Goal: Find specific page/section: Find specific page/section

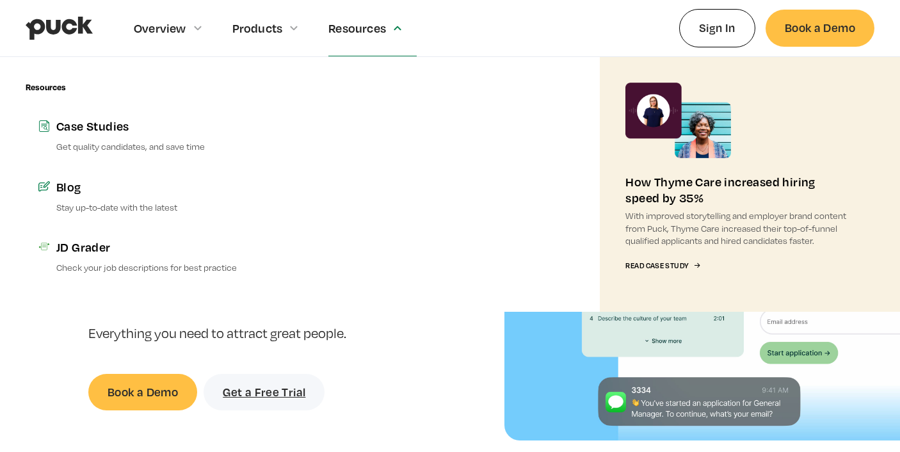
click at [380, 38] on div "Resources" at bounding box center [372, 28] width 88 height 56
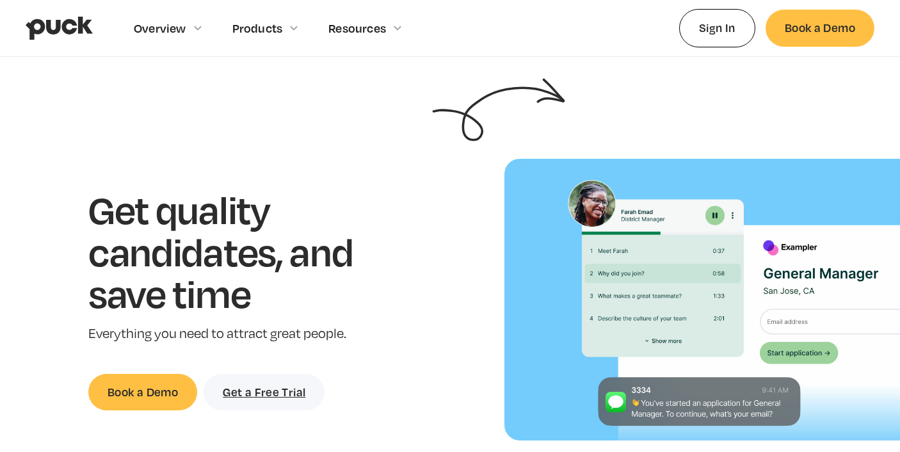
click at [378, 29] on div "Resources" at bounding box center [357, 28] width 58 height 14
click at [72, 28] on img "home" at bounding box center [59, 28] width 67 height 24
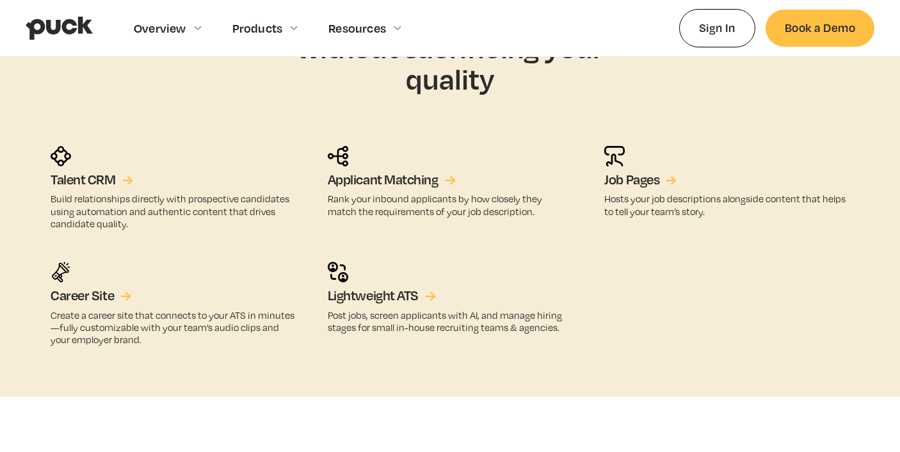
scroll to position [2170, 0]
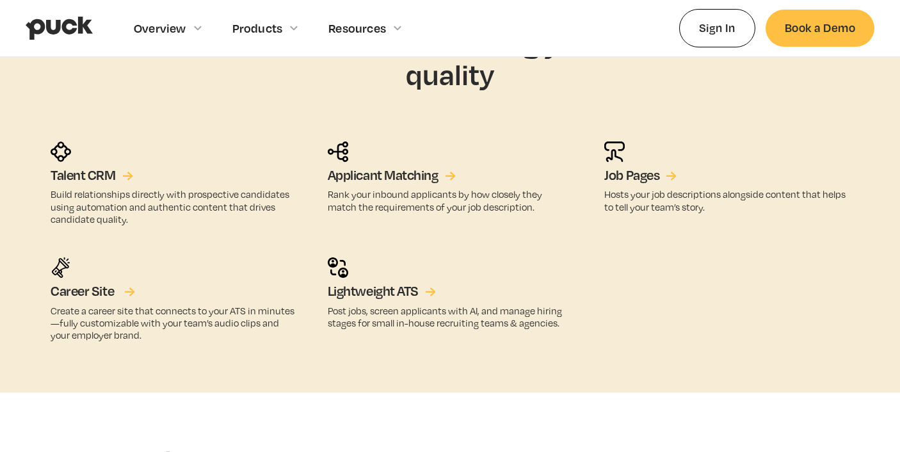
click at [124, 292] on link "Career Site →" at bounding box center [91, 291] width 81 height 17
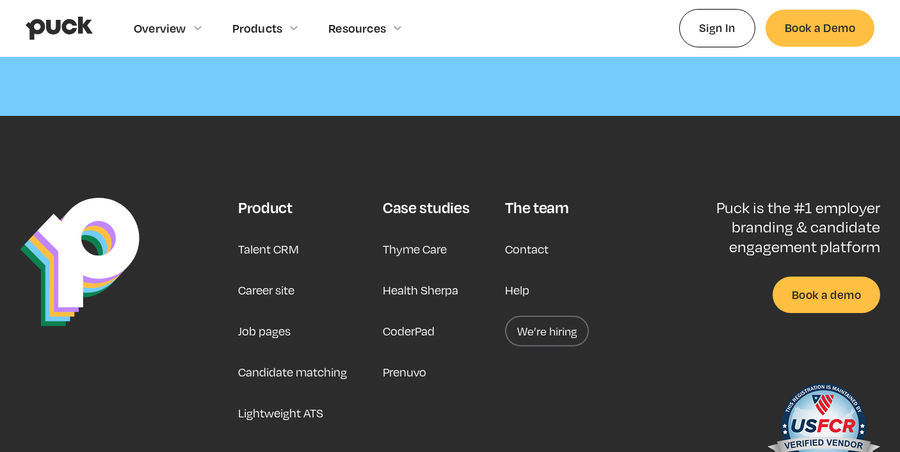
scroll to position [3879, 0]
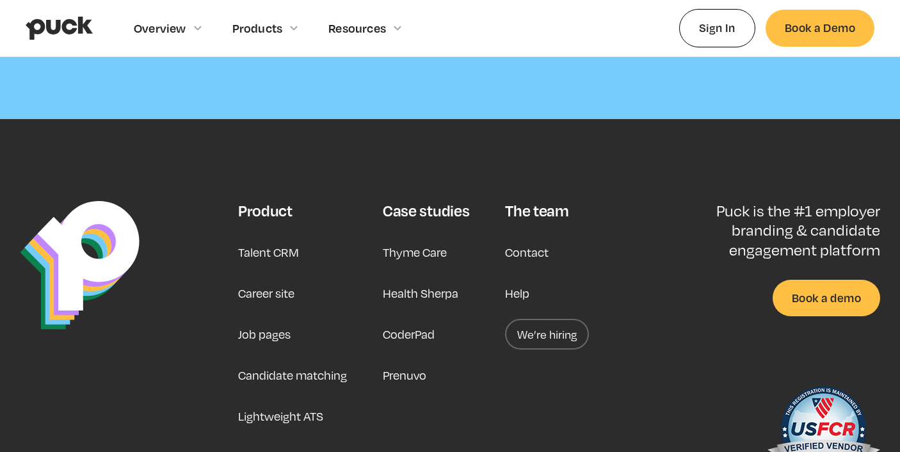
click at [540, 319] on link "We’re hiring" at bounding box center [547, 334] width 84 height 31
